Goal: Navigation & Orientation: Find specific page/section

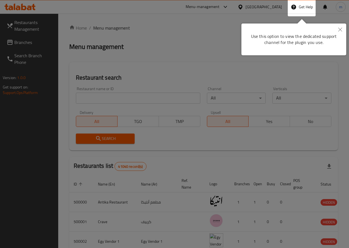
click at [211, 31] on div at bounding box center [174, 199] width 349 height 398
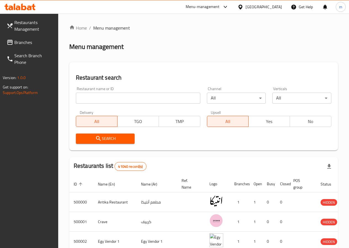
click at [274, 12] on div "[GEOGRAPHIC_DATA]" at bounding box center [259, 6] width 53 height 13
click at [273, 10] on div "[GEOGRAPHIC_DATA]" at bounding box center [264, 7] width 36 height 6
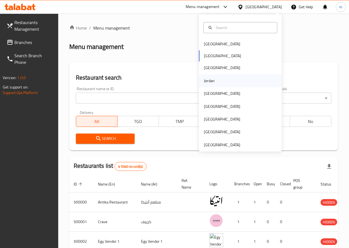
click at [207, 79] on div "Jordan" at bounding box center [209, 81] width 11 height 6
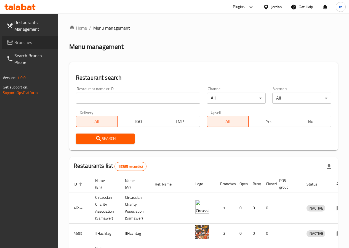
click at [12, 39] on link "Branches" at bounding box center [30, 42] width 56 height 13
